Goal: Check status: Check status

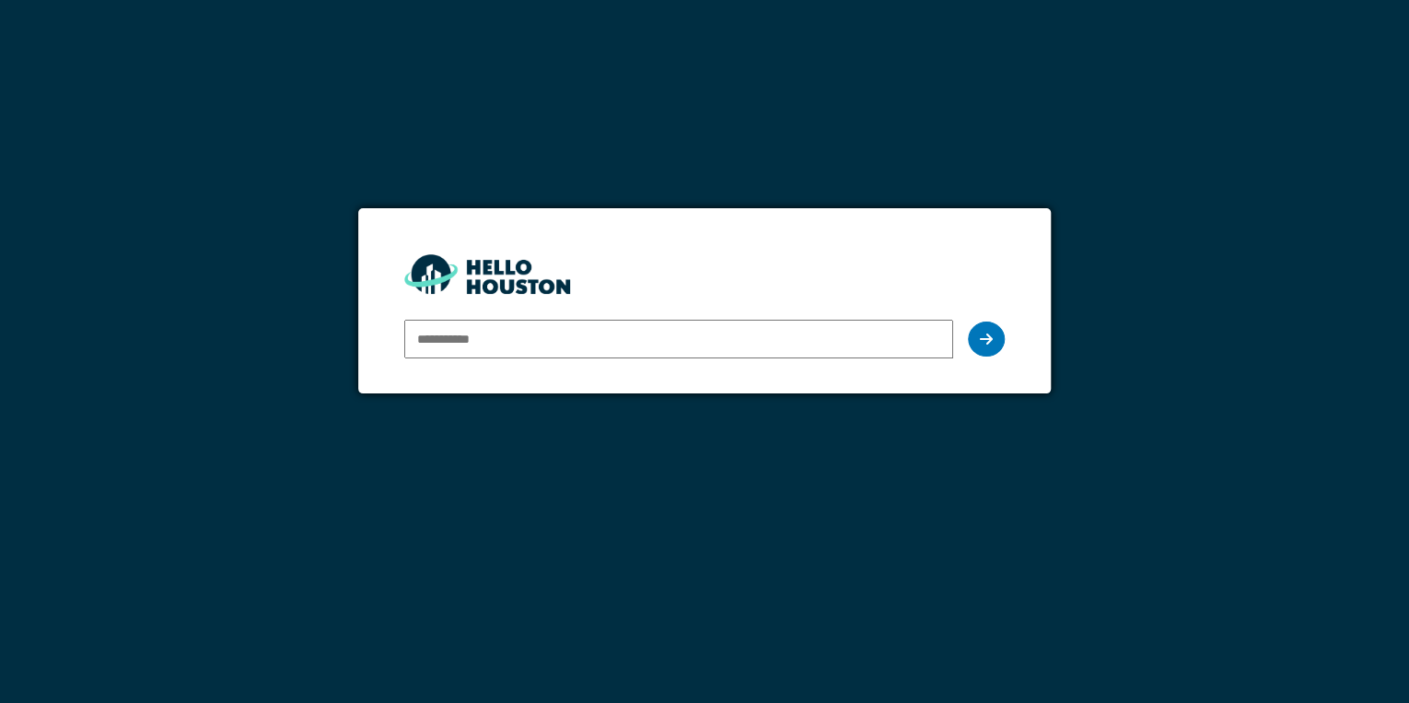
click at [520, 337] on input "email" at bounding box center [678, 339] width 549 height 39
click at [660, 352] on input "email" at bounding box center [678, 339] width 549 height 39
type input "**********"
click at [981, 335] on icon at bounding box center [986, 339] width 13 height 15
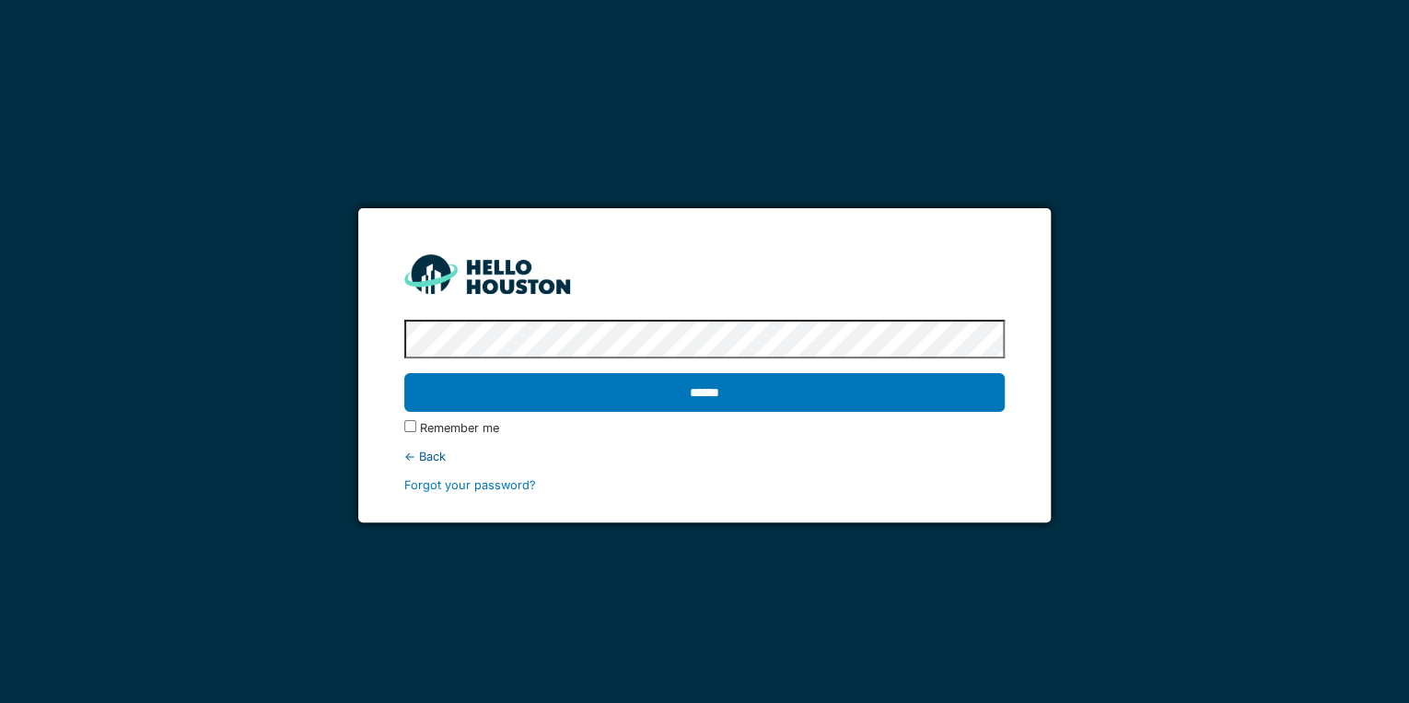
click at [404, 373] on input "******" at bounding box center [704, 392] width 601 height 39
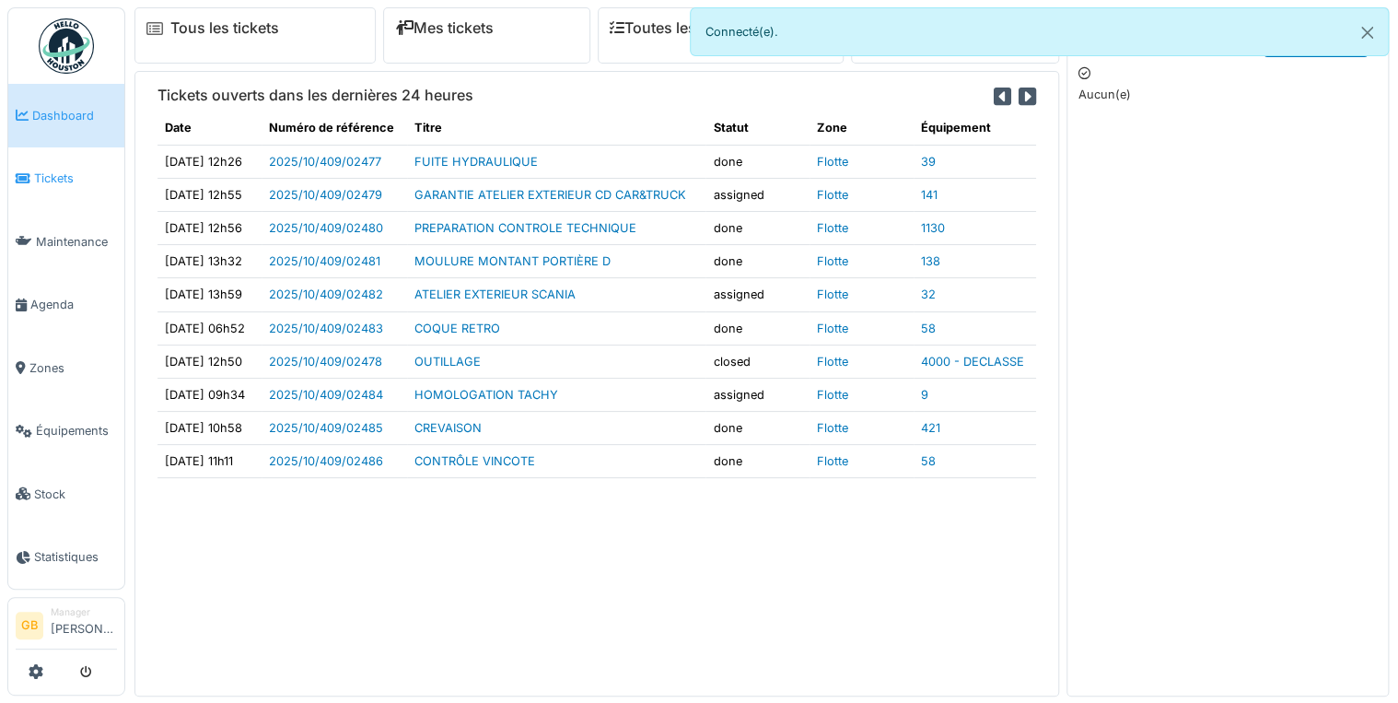
click at [63, 173] on span "Tickets" at bounding box center [75, 178] width 83 height 18
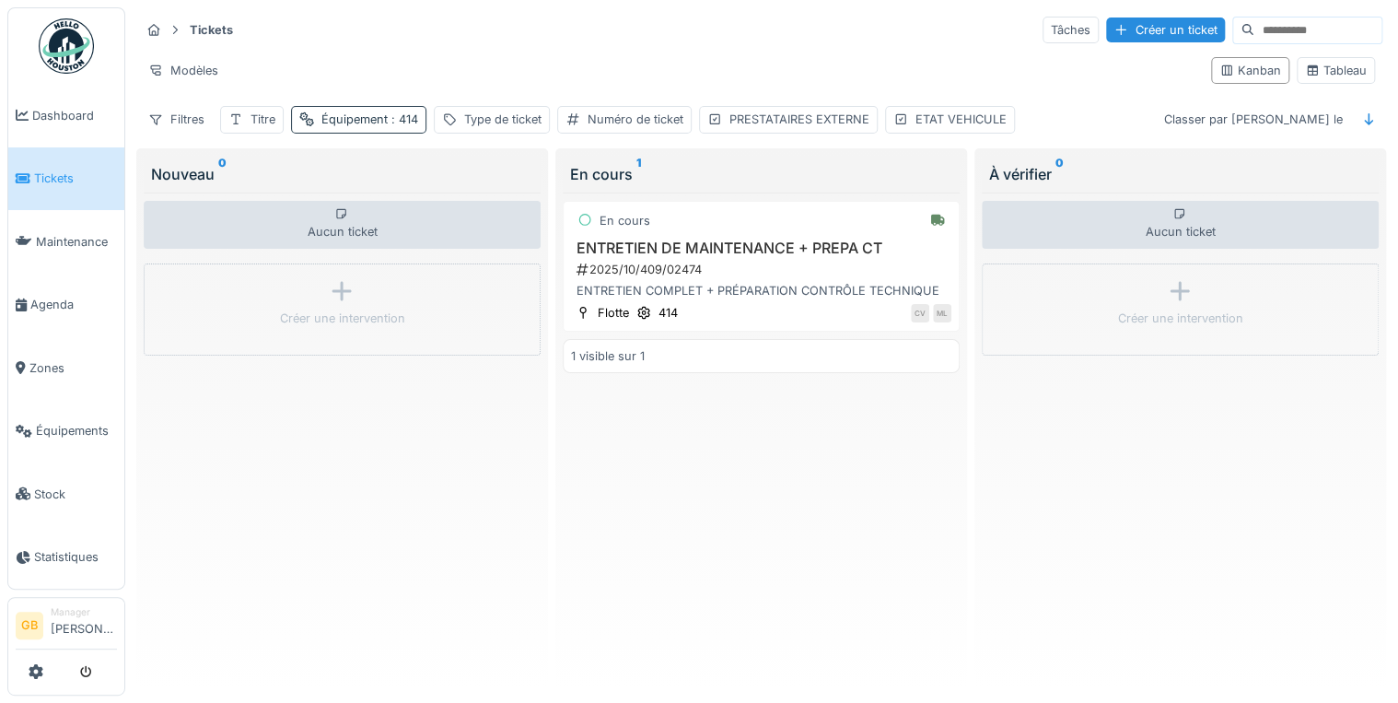
click at [388, 130] on div "Équipement : 414" at bounding box center [358, 119] width 135 height 27
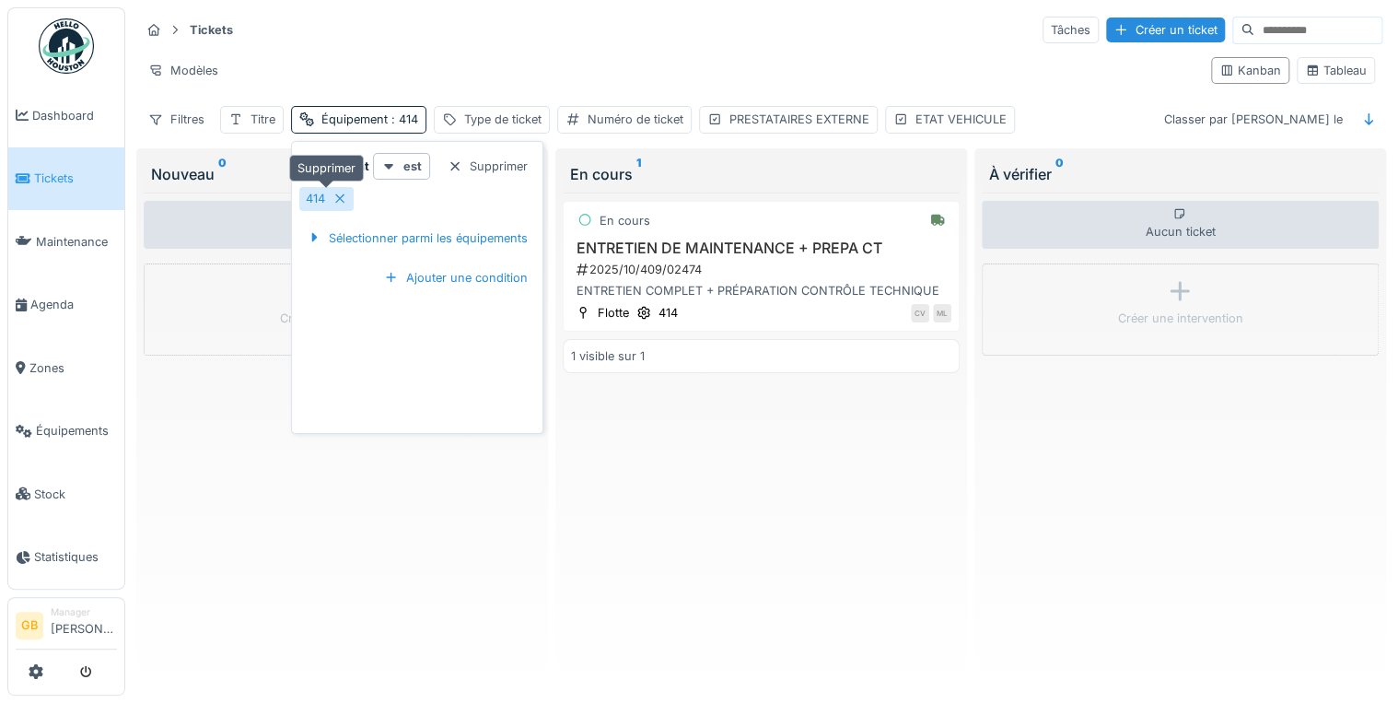
click at [343, 197] on icon at bounding box center [340, 199] width 15 height 12
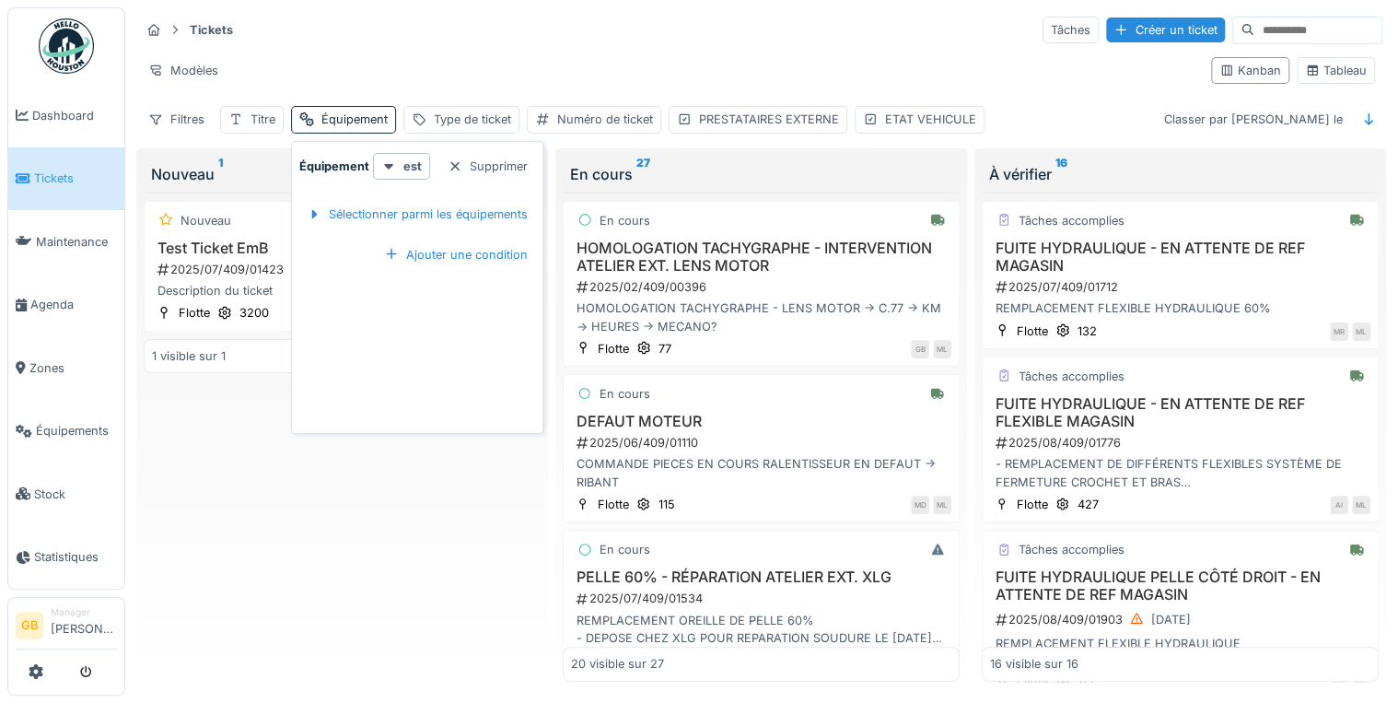
click at [424, 508] on div "Nouveau Test Ticket EmB 2025/07/409/01423 Description du ticket Flotte 3200 EB …" at bounding box center [342, 437] width 397 height 489
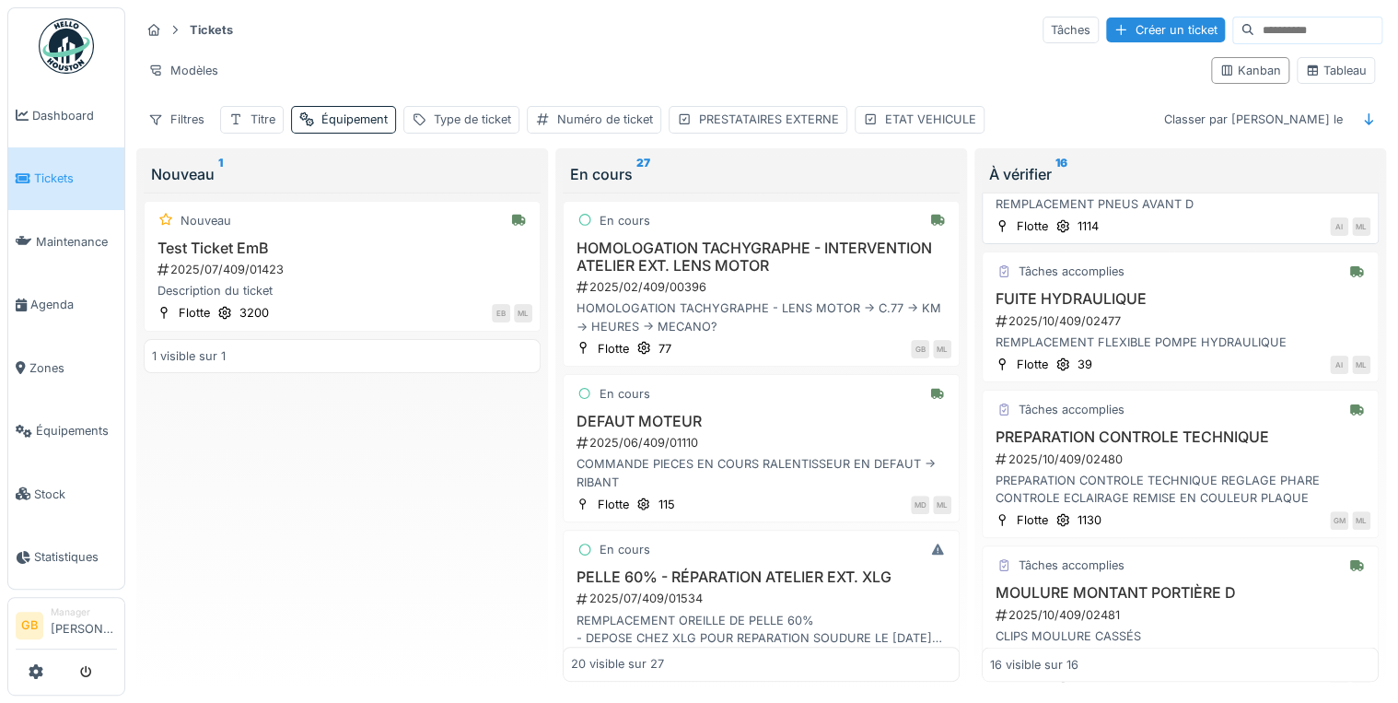
scroll to position [2062, 0]
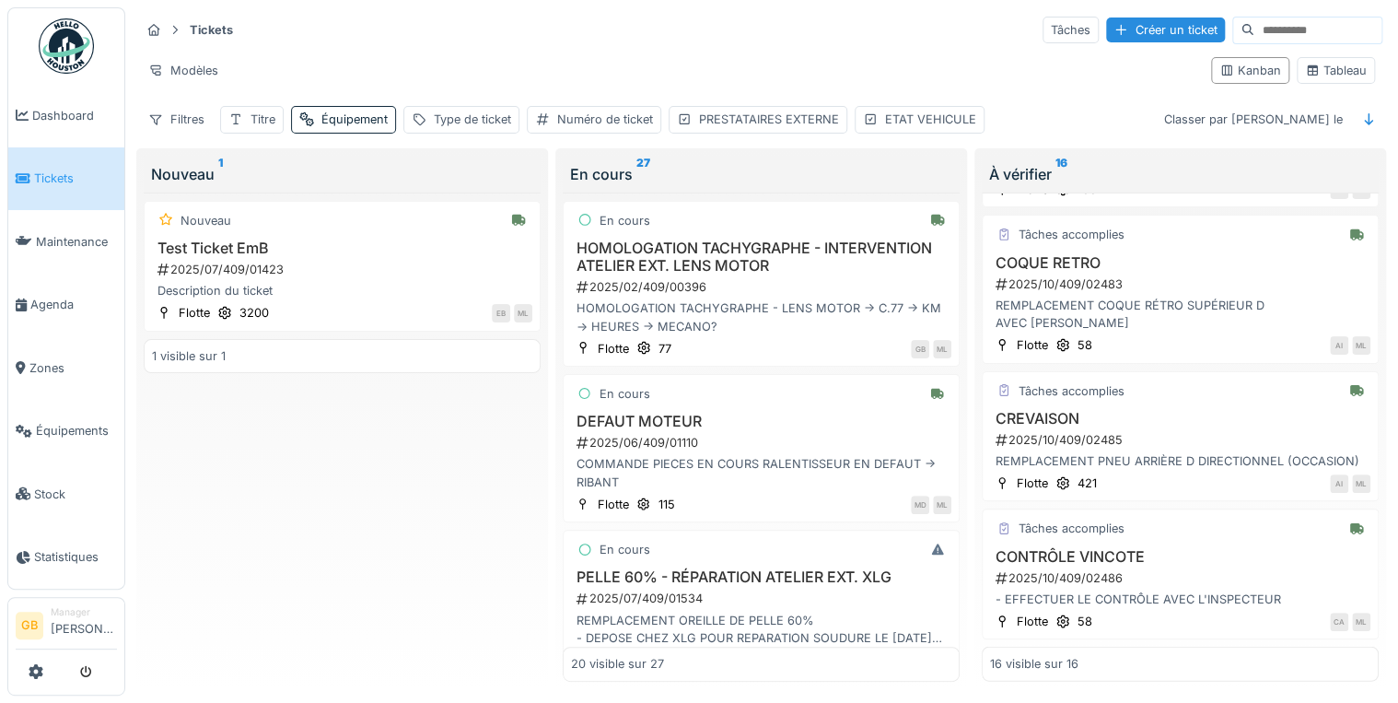
click at [441, 549] on div "Nouveau Test Ticket EmB 2025/07/409/01423 Description du ticket Flotte 3200 EB …" at bounding box center [342, 437] width 397 height 489
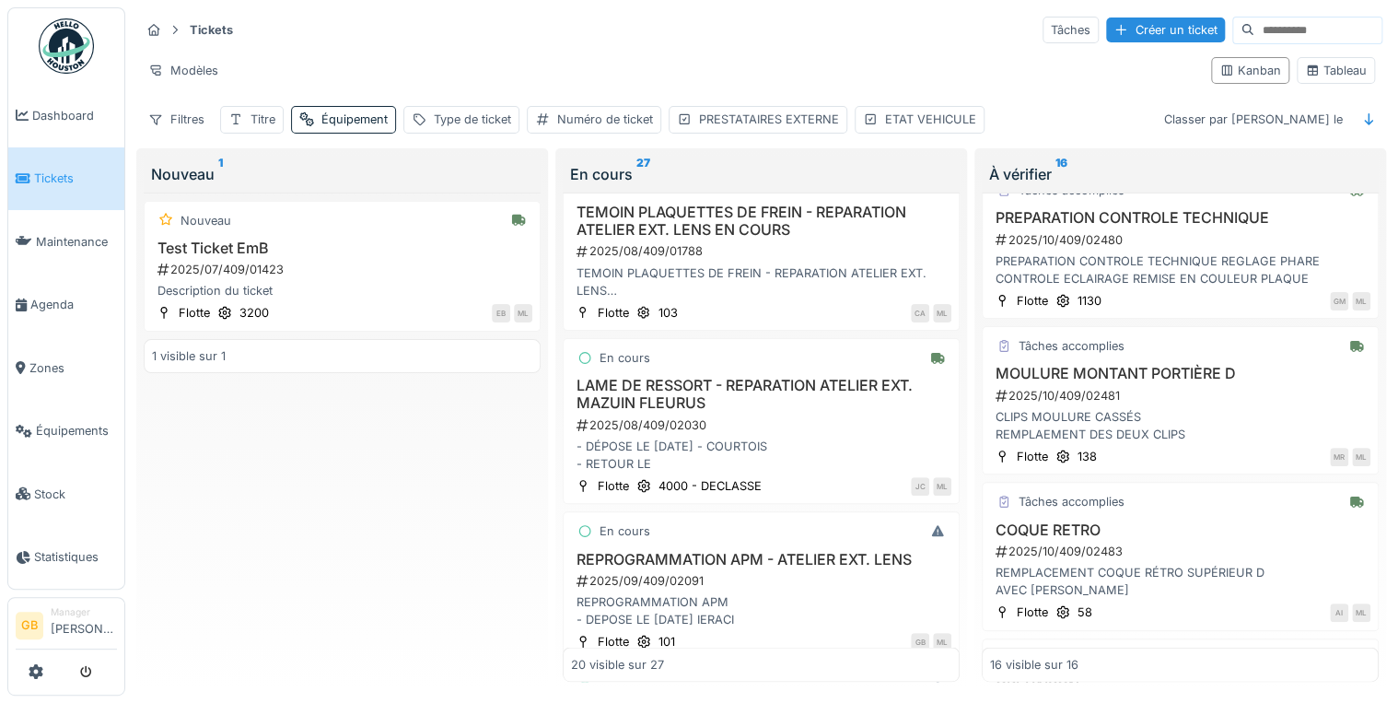
scroll to position [1327, 0]
